Goal: Transaction & Acquisition: Download file/media

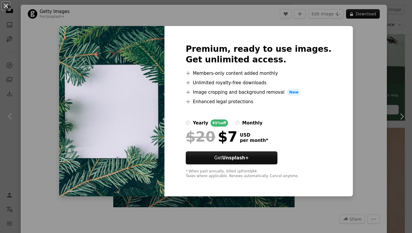
scroll to position [185, 0]
click at [406, 113] on div "An X shape Premium, ready to use images. Get unlimited access. A plus sign Memb…" at bounding box center [206, 116] width 412 height 233
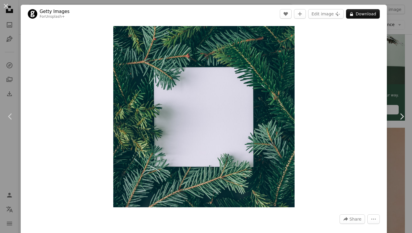
click at [6, 7] on button "An X shape" at bounding box center [5, 5] width 7 height 7
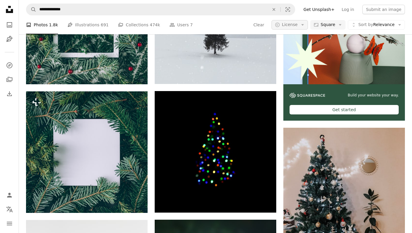
click at [297, 22] on span "License" at bounding box center [290, 24] width 16 height 5
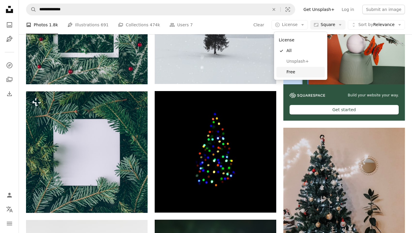
click at [296, 75] on link "Free" at bounding box center [300, 72] width 48 height 11
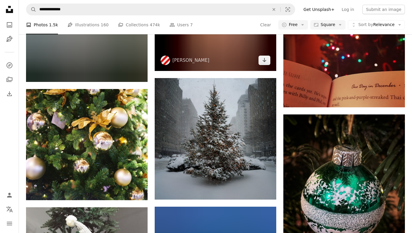
scroll to position [621, 0]
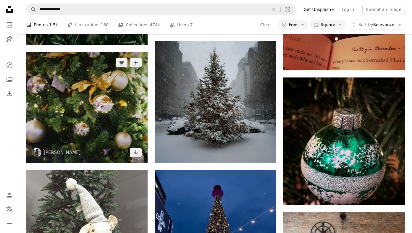
click at [89, 85] on img at bounding box center [86, 107] width 121 height 111
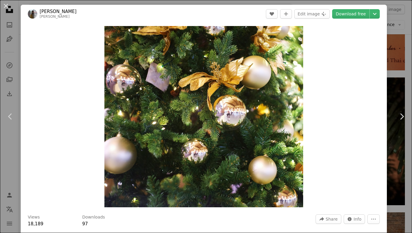
click at [7, 8] on button "An X shape" at bounding box center [5, 5] width 7 height 7
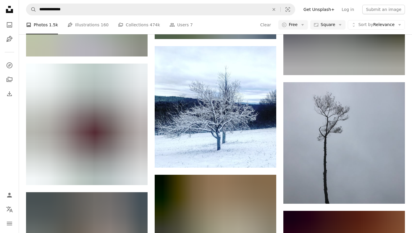
scroll to position [7236, 0]
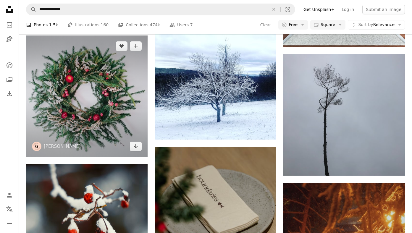
click at [108, 89] on img at bounding box center [86, 95] width 121 height 121
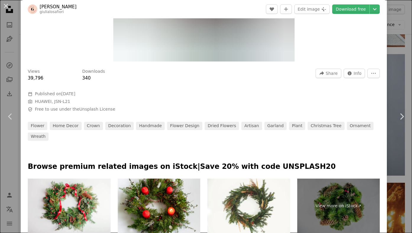
scroll to position [178, 0]
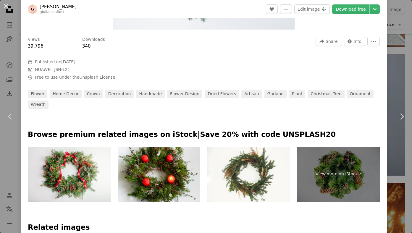
click at [9, 7] on button "An X shape" at bounding box center [5, 5] width 7 height 7
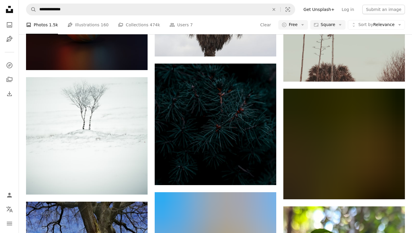
scroll to position [8469, 0]
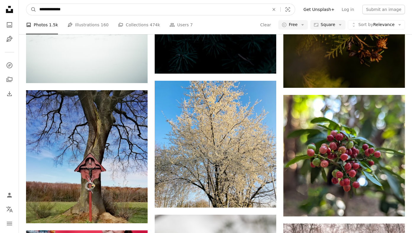
click at [78, 12] on input "**********" at bounding box center [151, 9] width 231 height 11
type input "**********"
click at [26, 4] on button "A magnifying glass" at bounding box center [31, 9] width 10 height 11
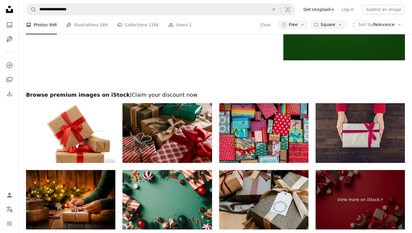
scroll to position [1186, 0]
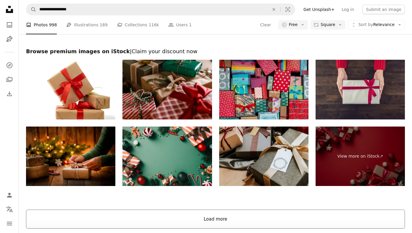
click at [277, 216] on button "Load more" at bounding box center [215, 219] width 379 height 19
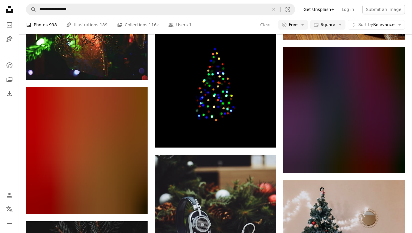
scroll to position [2193, 0]
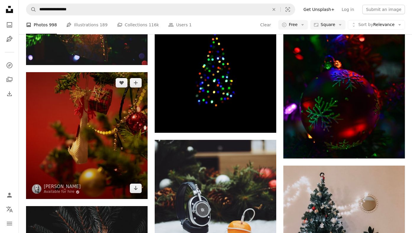
click at [115, 135] on img at bounding box center [86, 135] width 121 height 127
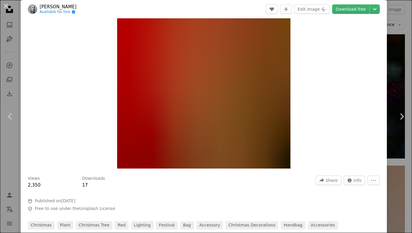
scroll to position [150, 0]
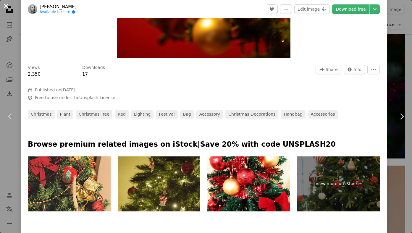
click at [7, 7] on button "An X shape" at bounding box center [5, 5] width 7 height 7
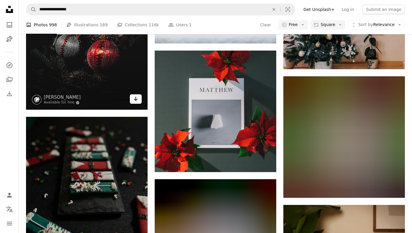
scroll to position [2412, 0]
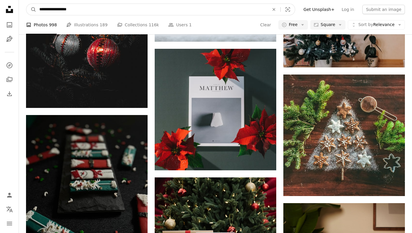
click at [71, 10] on input "**********" at bounding box center [151, 9] width 231 height 11
type input "**********"
click button "A magnifying glass" at bounding box center [31, 9] width 10 height 11
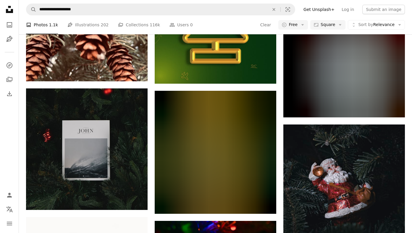
scroll to position [612, 0]
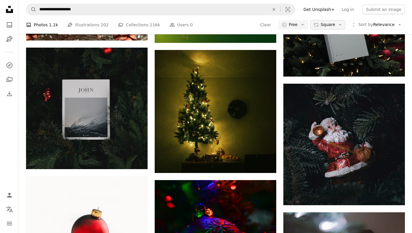
click at [337, 25] on button "Aspect ratio Square Arrow down" at bounding box center [327, 24] width 35 height 9
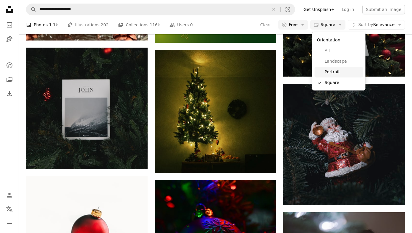
click at [335, 74] on span "Portrait" at bounding box center [343, 72] width 36 height 6
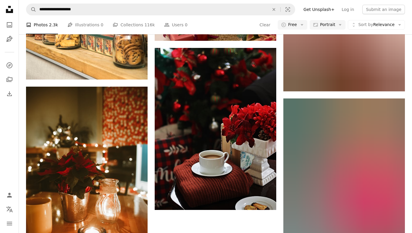
scroll to position [1200, 0]
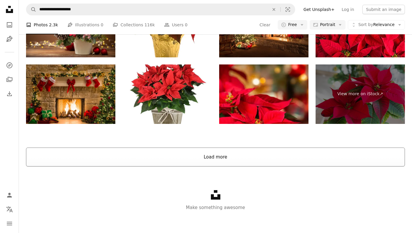
click at [269, 163] on button "Load more" at bounding box center [215, 156] width 379 height 19
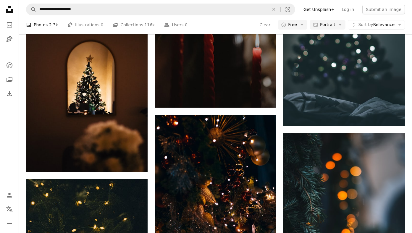
scroll to position [4125, 0]
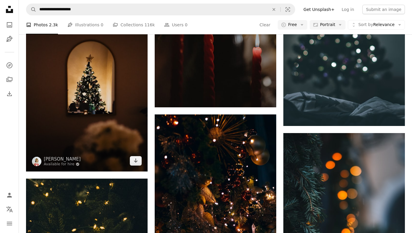
click at [96, 70] on img at bounding box center [86, 80] width 121 height 182
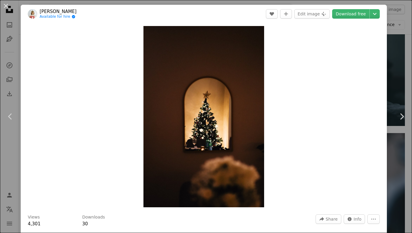
click at [14, 8] on div "An X shape Chevron left Chevron right [PERSON_NAME] Available for hire A checkm…" at bounding box center [206, 116] width 412 height 233
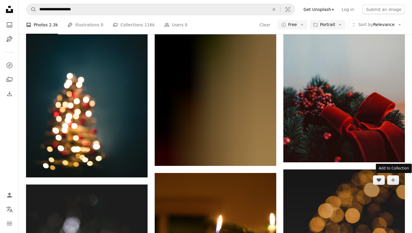
scroll to position [4825, 0]
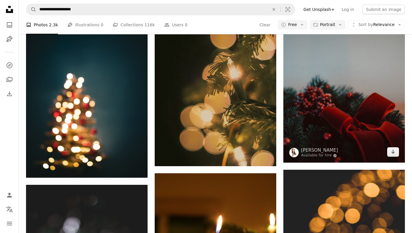
click at [374, 110] on img at bounding box center [343, 82] width 121 height 162
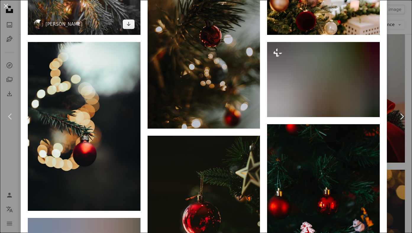
scroll to position [653, 0]
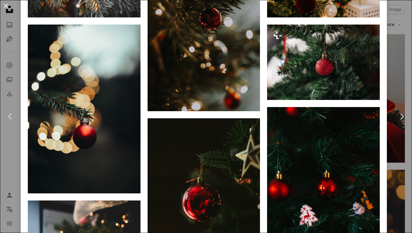
click at [9, 8] on button "An X shape" at bounding box center [5, 5] width 7 height 7
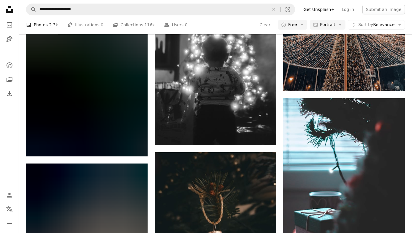
scroll to position [5490, 0]
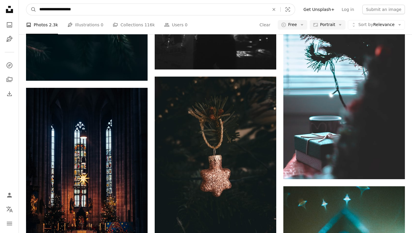
click at [93, 10] on input "**********" at bounding box center [151, 9] width 231 height 11
type input "**********"
click button "A magnifying glass" at bounding box center [31, 9] width 10 height 11
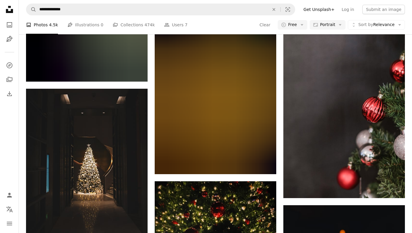
scroll to position [5186, 0]
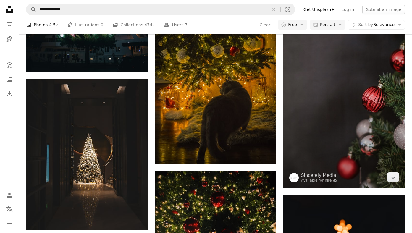
click at [320, 113] on img at bounding box center [343, 97] width 121 height 182
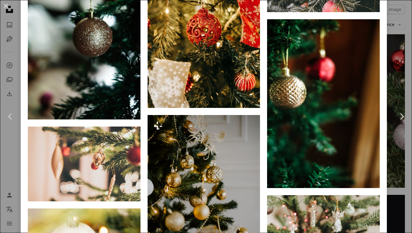
scroll to position [1102, 0]
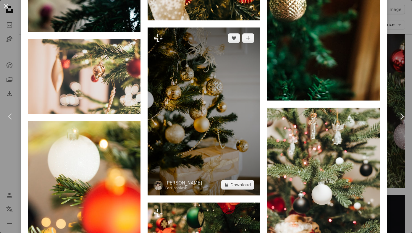
click at [205, 106] on img at bounding box center [203, 111] width 113 height 168
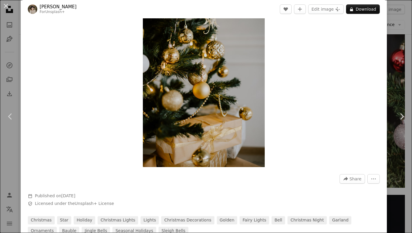
scroll to position [107, 0]
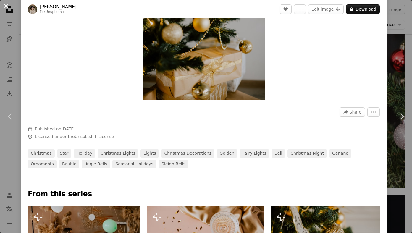
click at [6, 6] on button "An X shape" at bounding box center [5, 5] width 7 height 7
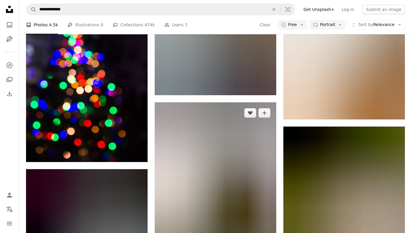
scroll to position [5684, 0]
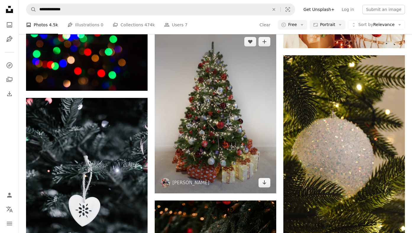
click at [201, 108] on img at bounding box center [215, 112] width 121 height 162
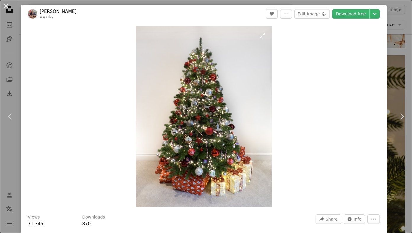
click at [217, 64] on img "Zoom in on this image" at bounding box center [204, 116] width 136 height 181
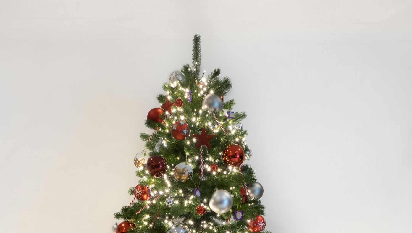
scroll to position [158, 0]
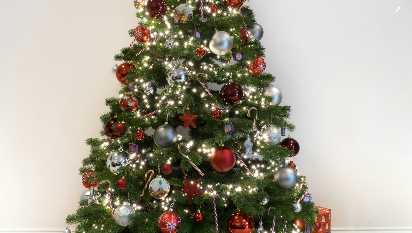
click at [200, 155] on img "Zoom out on this image" at bounding box center [206, 116] width 412 height 550
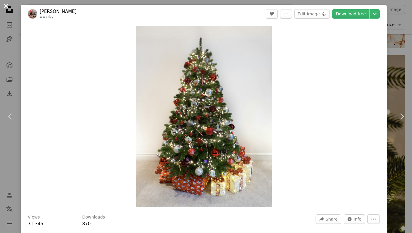
click at [7, 7] on button "An X shape" at bounding box center [5, 5] width 7 height 7
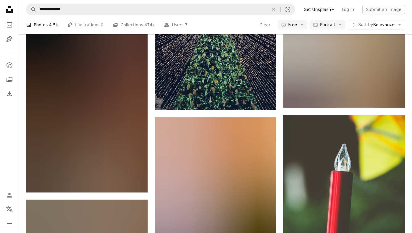
scroll to position [6511, 0]
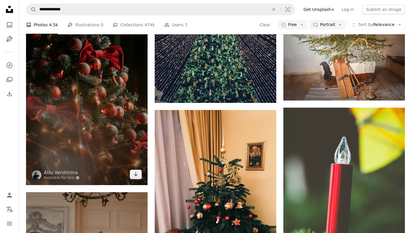
click at [112, 80] on img at bounding box center [86, 94] width 121 height 182
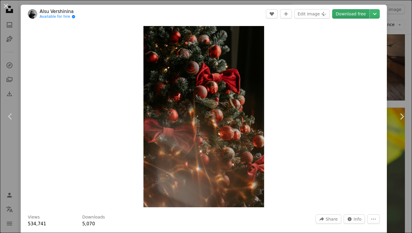
click at [360, 10] on link "Download free" at bounding box center [350, 13] width 37 height 9
